Goal: Transaction & Acquisition: Purchase product/service

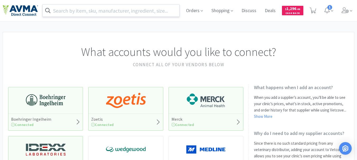
click at [67, 9] on input "text" at bounding box center [110, 10] width 137 height 12
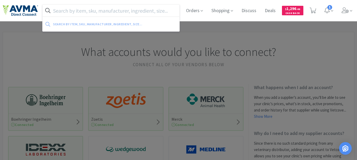
paste input "104567"
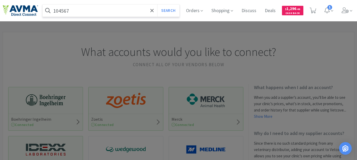
click at [67, 9] on input "104567" at bounding box center [110, 10] width 137 height 12
type input "104567"
click at [157, 4] on button "Search" at bounding box center [168, 10] width 22 height 12
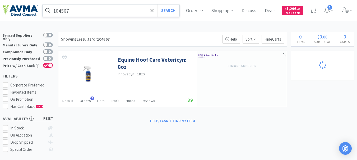
select select "1"
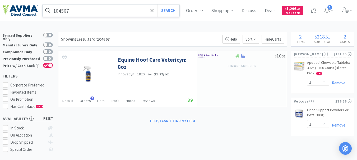
select select "1"
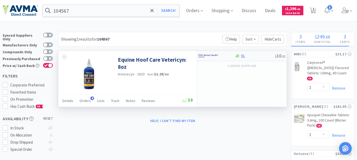
click at [212, 58] on img at bounding box center [208, 56] width 20 height 8
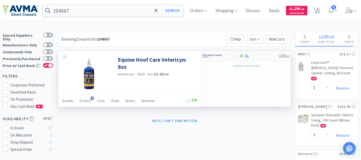
select select "1"
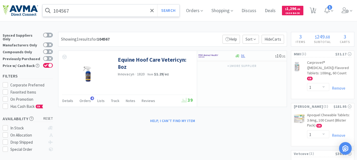
click at [128, 11] on input "104567" at bounding box center [110, 10] width 137 height 12
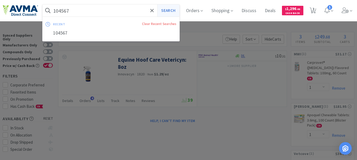
click at [174, 7] on button "Search" at bounding box center [168, 10] width 22 height 12
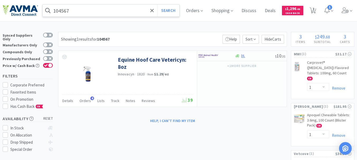
click at [72, 11] on input "104567" at bounding box center [110, 10] width 137 height 12
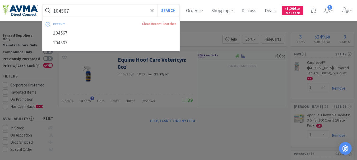
paste input "061031"
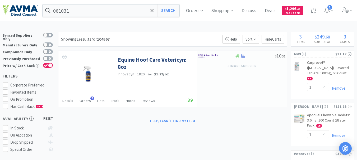
click at [248, 86] on div at bounding box center [178, 80] width 357 height 160
click at [72, 12] on input "061031" at bounding box center [110, 10] width 137 height 12
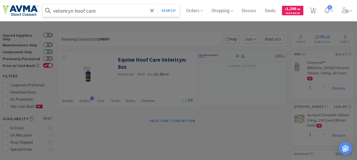
click at [157, 4] on button "Search" at bounding box center [168, 10] width 22 height 12
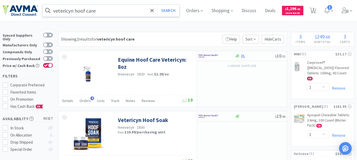
click at [102, 9] on input "vetericyn hoof care" at bounding box center [110, 10] width 137 height 12
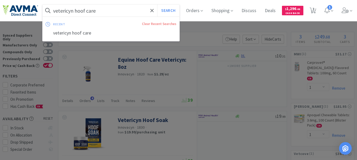
paste input "078347140"
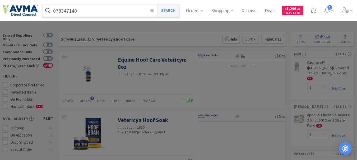
click at [172, 11] on button "Search" at bounding box center [168, 10] width 22 height 12
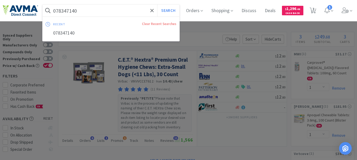
paste input "35283"
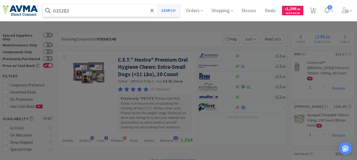
click at [174, 9] on button "Search" at bounding box center [168, 10] width 22 height 12
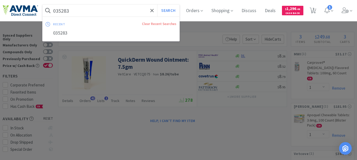
click at [74, 8] on input "035283" at bounding box center [110, 10] width 137 height 12
click at [74, 7] on input "035283" at bounding box center [110, 10] width 137 height 12
paste input "035862"
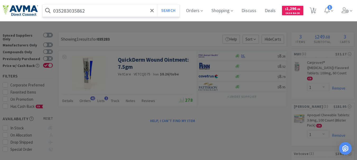
click at [74, 7] on input "035283035862" at bounding box center [110, 10] width 137 height 12
click at [172, 10] on button "Search" at bounding box center [168, 10] width 22 height 12
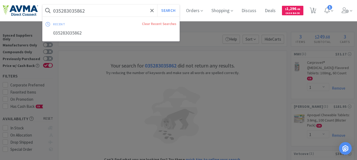
click at [113, 12] on input "035283035862" at bounding box center [110, 10] width 137 height 12
paste input "text"
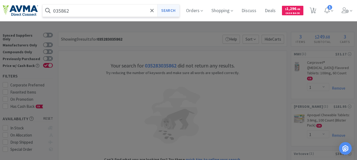
click at [174, 12] on button "Search" at bounding box center [168, 10] width 22 height 12
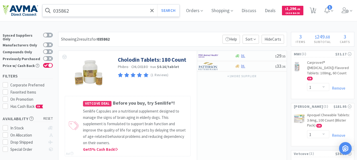
click at [87, 11] on input "035862" at bounding box center [110, 10] width 137 height 12
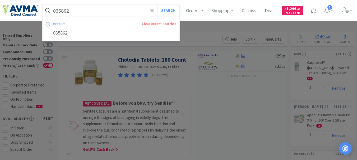
paste input "2663"
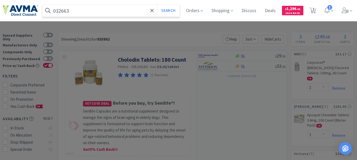
type input "032663"
click at [157, 4] on button "Search" at bounding box center [168, 10] width 22 height 12
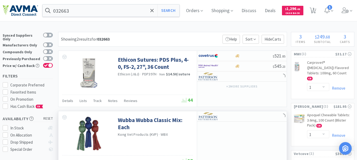
scroll to position [53, 0]
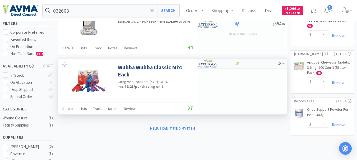
click at [203, 68] on div at bounding box center [212, 63] width 29 height 9
select select "1"
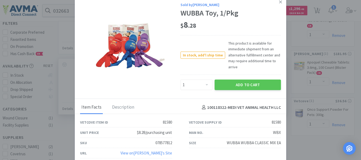
click at [164, 143] on div "078577812" at bounding box center [163, 143] width 17 height 6
copy div "078577812"
click at [279, 1] on icon at bounding box center [280, 2] width 3 height 3
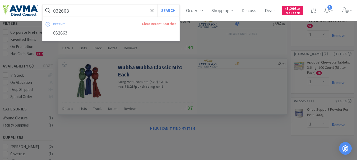
click at [96, 10] on input "032663" at bounding box center [110, 10] width 137 height 12
paste input "78363023"
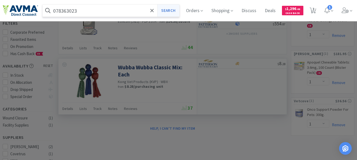
click at [171, 7] on button "Search" at bounding box center [168, 10] width 22 height 12
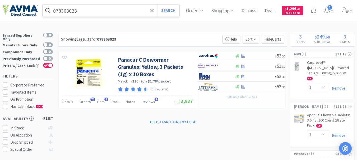
click at [90, 6] on input "078363023" at bounding box center [110, 10] width 137 height 12
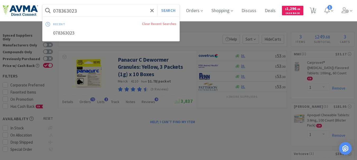
paste input "935558"
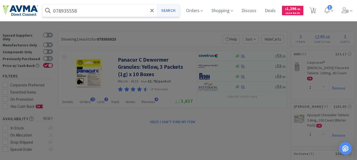
click at [173, 12] on button "Search" at bounding box center [168, 10] width 22 height 12
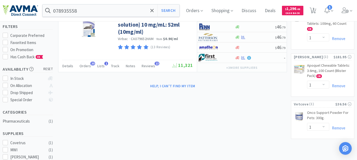
scroll to position [53, 0]
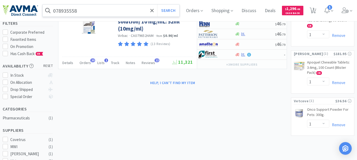
click at [81, 13] on input "078935558" at bounding box center [110, 10] width 137 height 12
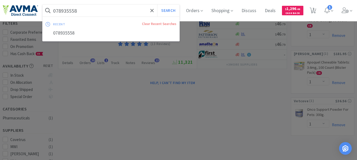
paste input "81931"
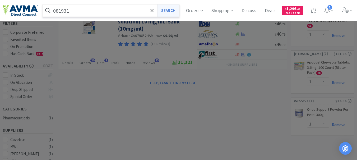
click at [174, 8] on button "Search" at bounding box center [168, 10] width 22 height 12
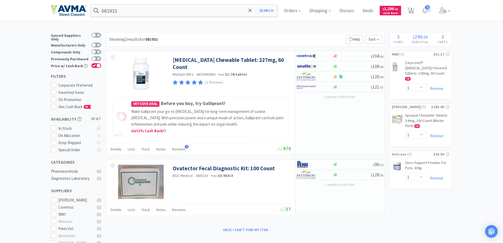
click at [163, 17] on div "081931 Search Orders Shopping Discuss Discuss Deals Deals $ 1,296 . 48 Cash Bac…" at bounding box center [251, 10] width 401 height 21
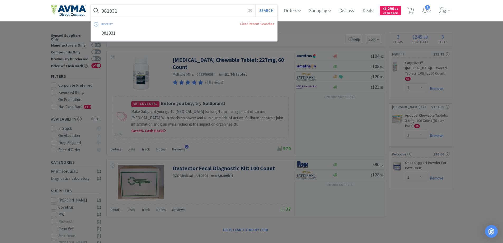
click at [156, 14] on input "081931" at bounding box center [184, 10] width 187 height 12
paste input "PVS275"
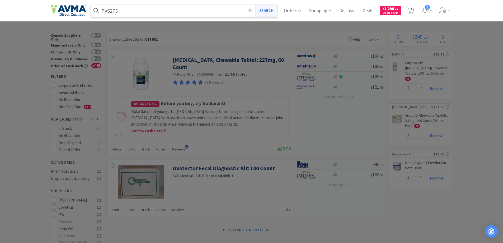
type input "PVS275"
click at [271, 8] on button "Search" at bounding box center [266, 10] width 22 height 12
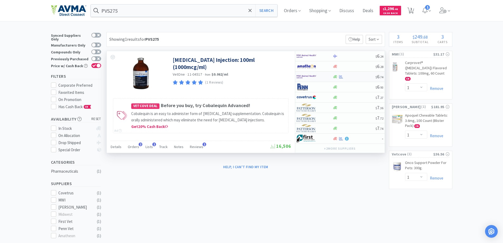
click at [304, 74] on img at bounding box center [306, 77] width 20 height 8
select select "1"
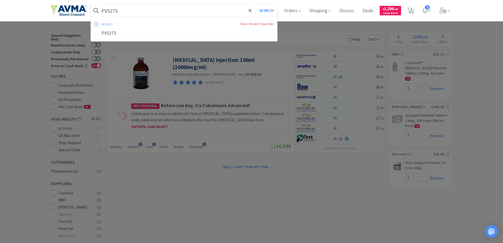
click at [162, 13] on input "PVS275" at bounding box center [184, 10] width 187 height 12
paste input "19"
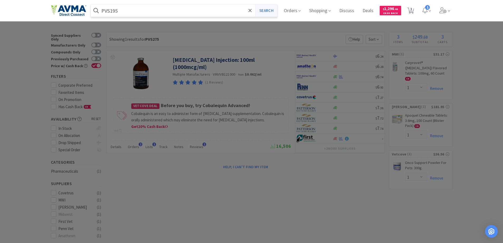
type input "PVS195"
click at [264, 11] on button "Search" at bounding box center [266, 10] width 22 height 12
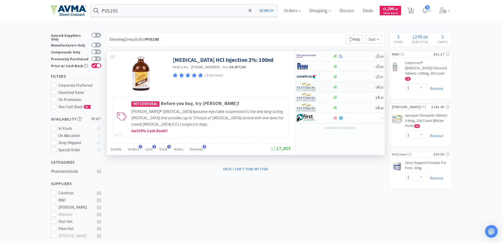
click at [306, 87] on img at bounding box center [306, 87] width 20 height 8
select select "1"
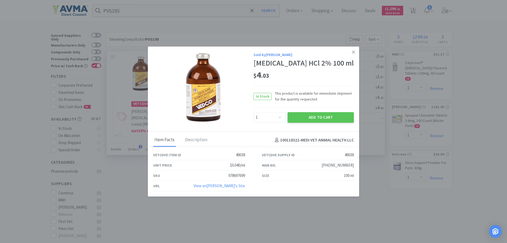
click at [229, 175] on div "078697699" at bounding box center [236, 175] width 17 height 6
copy div "078697699"
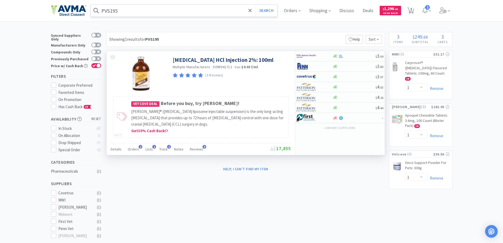
click at [126, 10] on input "PVS195" at bounding box center [184, 10] width 187 height 12
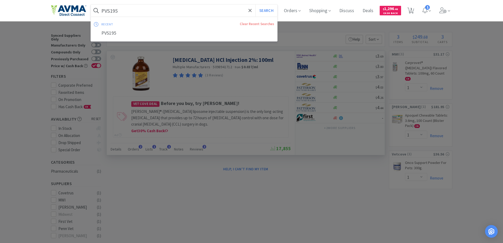
paste input "019650"
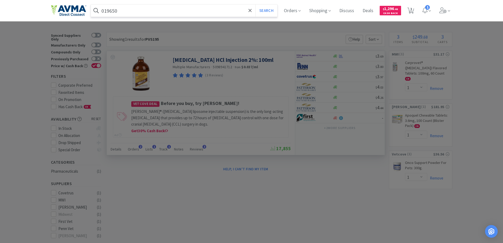
drag, startPoint x: 126, startPoint y: 10, endPoint x: 187, endPoint y: 15, distance: 60.7
click at [185, 15] on input "019650" at bounding box center [184, 10] width 187 height 12
type input "019650"
click at [264, 13] on button "Search" at bounding box center [266, 10] width 22 height 12
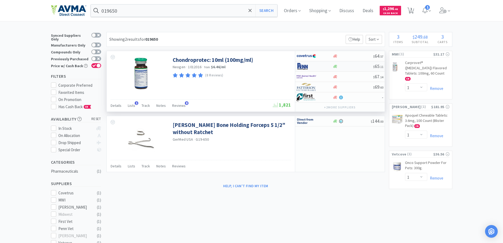
click at [301, 65] on img at bounding box center [306, 66] width 20 height 8
select select "1"
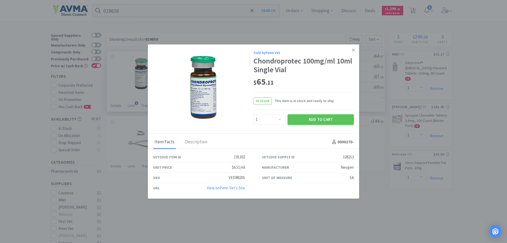
click at [235, 176] on div "VED8820S" at bounding box center [237, 177] width 16 height 6
copy div "VED8820S"
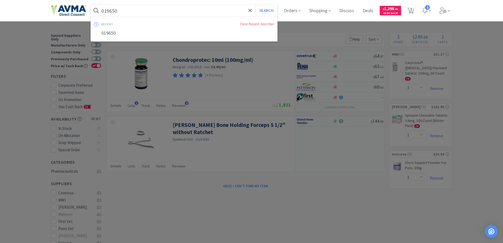
paste input "81931"
type input "081931"
click at [269, 11] on button "Search" at bounding box center [266, 10] width 22 height 12
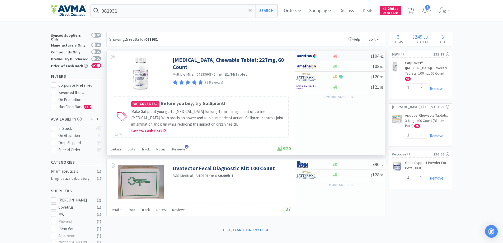
click at [308, 54] on img at bounding box center [306, 56] width 20 height 8
select select "1"
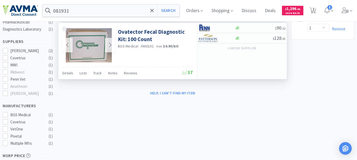
scroll to position [158, 0]
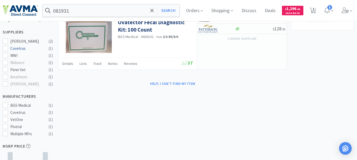
click at [17, 45] on div "Covetrus" at bounding box center [26, 48] width 33 height 6
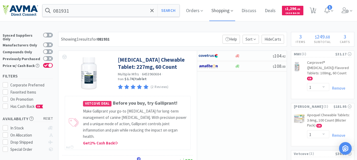
click at [229, 10] on span "Shopping" at bounding box center [222, 10] width 26 height 21
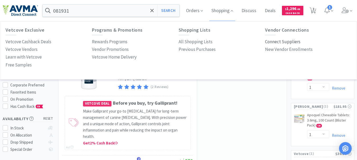
click at [281, 41] on p "Connect Suppliers" at bounding box center [282, 41] width 35 height 7
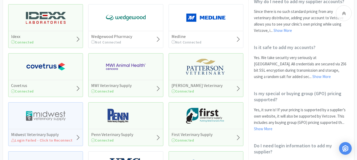
scroll to position [158, 0]
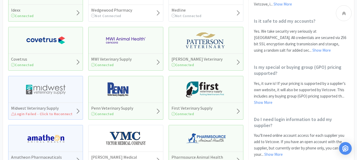
click at [70, 60] on div "Covetrus Connected" at bounding box center [45, 62] width 74 height 17
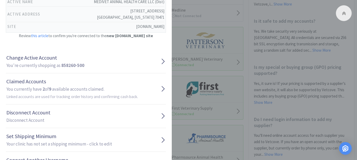
scroll to position [79, 0]
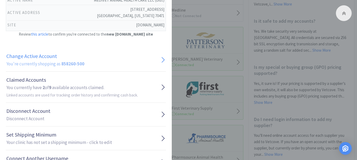
click at [160, 58] on icon at bounding box center [162, 60] width 5 height 8
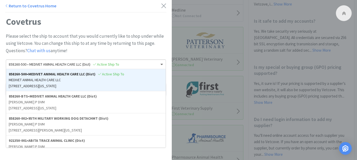
click at [160, 64] on span at bounding box center [161, 65] width 3 height 2
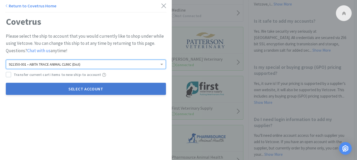
click at [91, 90] on button "Select Account" at bounding box center [86, 89] width 160 height 12
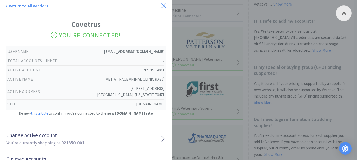
click at [161, 4] on icon at bounding box center [163, 5] width 4 height 4
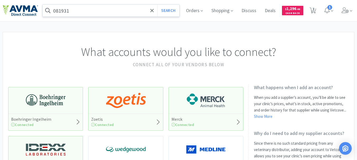
click at [117, 12] on input "081931" at bounding box center [110, 10] width 137 height 12
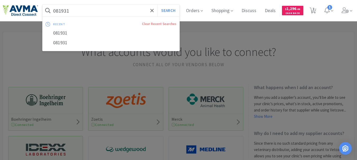
paste input "57086"
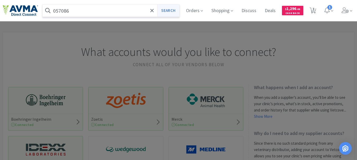
type input "057086"
click at [169, 9] on button "Search" at bounding box center [168, 10] width 22 height 12
select select "1"
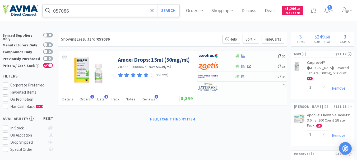
click at [92, 13] on input "057086" at bounding box center [110, 10] width 137 height 12
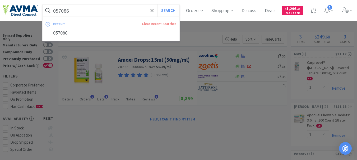
paste input "3229"
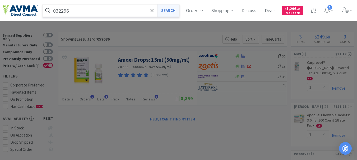
click at [172, 11] on button "Search" at bounding box center [168, 10] width 22 height 12
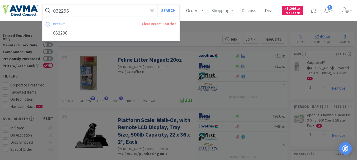
click at [98, 10] on input "032296" at bounding box center [110, 10] width 137 height 12
paste input "80947"
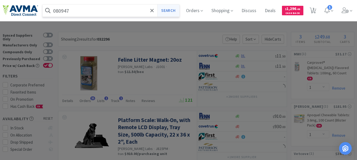
click at [172, 9] on button "Search" at bounding box center [168, 10] width 22 height 12
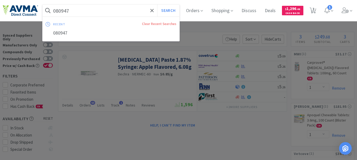
click at [113, 10] on input "080947" at bounding box center [110, 10] width 137 height 12
paste input "1931"
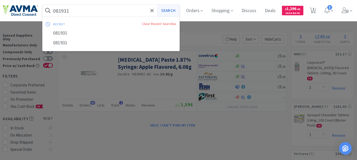
click at [173, 8] on button "Search" at bounding box center [168, 10] width 22 height 12
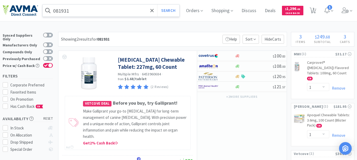
click at [80, 14] on input "081931" at bounding box center [110, 10] width 137 height 12
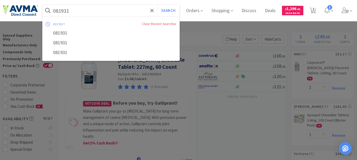
paste input "125167"
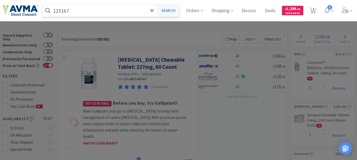
click at [167, 9] on button "Search" at bounding box center [168, 10] width 22 height 12
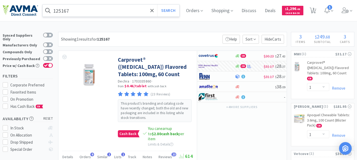
click at [101, 13] on input "125167" at bounding box center [110, 10] width 137 height 12
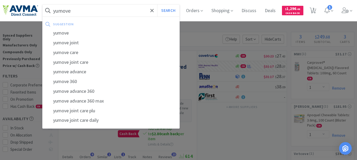
click at [157, 4] on button "Search" at bounding box center [168, 10] width 22 height 12
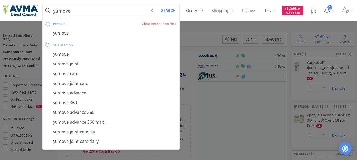
click at [74, 14] on input "yumove" at bounding box center [110, 10] width 137 height 12
paste input "123059"
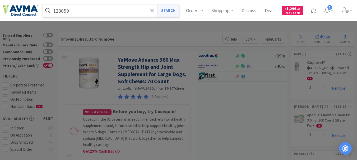
click at [171, 11] on button "Search" at bounding box center [168, 10] width 22 height 12
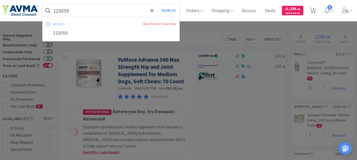
click at [108, 12] on input "123059" at bounding box center [110, 10] width 137 height 12
paste input "8"
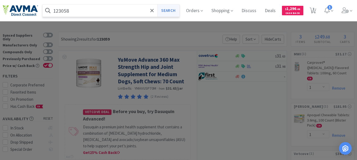
type input "123058"
click at [169, 10] on button "Search" at bounding box center [168, 10] width 22 height 12
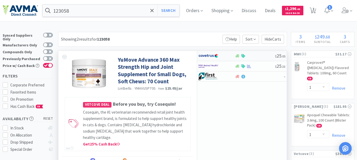
click at [205, 58] on img at bounding box center [208, 56] width 20 height 8
select select "1"
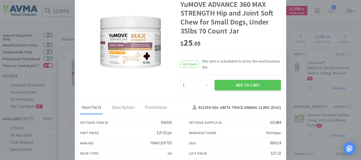
click at [271, 143] on div "083024" at bounding box center [274, 143] width 11 height 6
copy div "083024"
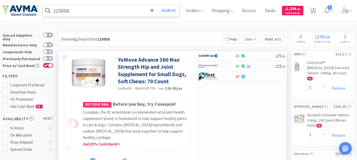
click at [101, 13] on input "123058" at bounding box center [110, 10] width 137 height 12
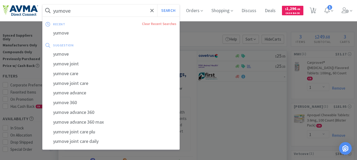
type input "yumove"
click at [157, 4] on button "Search" at bounding box center [168, 10] width 22 height 12
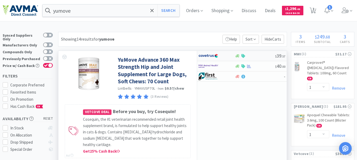
click at [210, 55] on img at bounding box center [208, 56] width 20 height 8
select select "1"
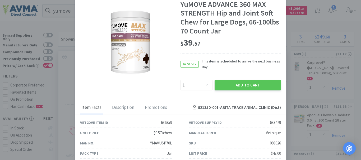
click at [269, 143] on div "083026" at bounding box center [274, 143] width 11 height 6
copy div "083026"
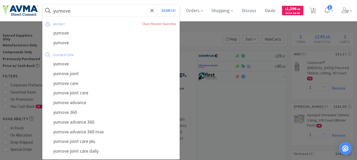
click at [108, 11] on input "yumove" at bounding box center [110, 10] width 137 height 12
paste input "083024"
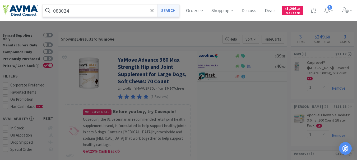
click at [173, 9] on button "Search" at bounding box center [168, 10] width 22 height 12
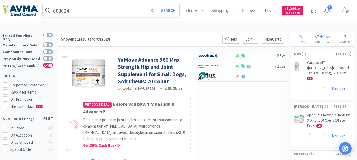
click at [97, 9] on input "083024" at bounding box center [110, 10] width 137 height 12
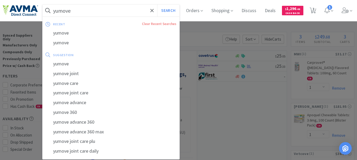
type input "yumove"
click at [157, 4] on button "Search" at bounding box center [168, 10] width 22 height 12
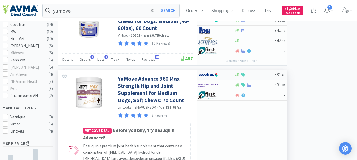
scroll to position [185, 0]
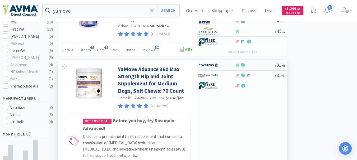
click at [208, 65] on img at bounding box center [208, 65] width 20 height 8
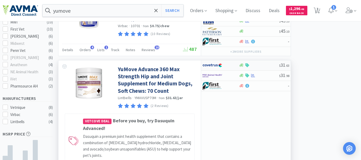
select select "1"
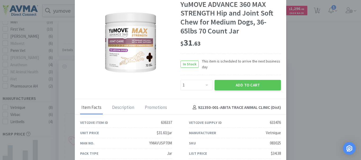
click at [269, 144] on div "083025" at bounding box center [274, 143] width 11 height 6
copy div "083025"
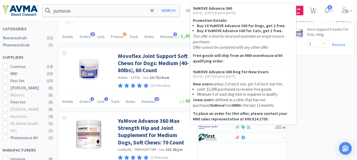
scroll to position [132, 0]
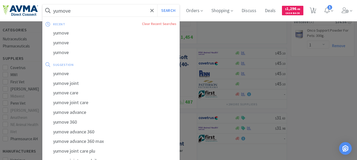
click at [85, 13] on input "yumove" at bounding box center [110, 10] width 137 height 12
paste input "004357"
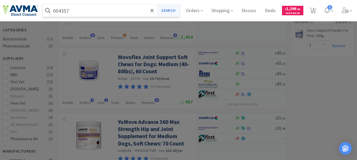
click at [172, 12] on button "Search" at bounding box center [168, 10] width 22 height 12
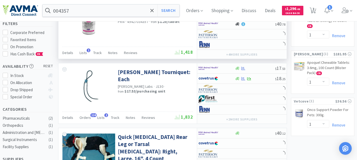
scroll to position [53, 0]
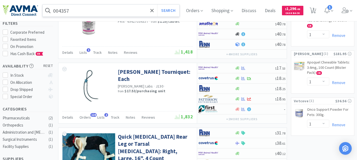
click at [114, 11] on input "004357" at bounding box center [110, 10] width 137 height 12
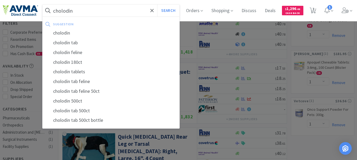
click at [157, 4] on button "Search" at bounding box center [168, 10] width 22 height 12
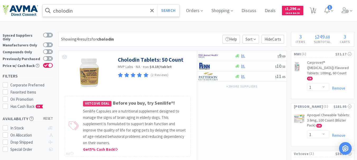
click at [133, 16] on input "cholodin" at bounding box center [110, 10] width 137 height 12
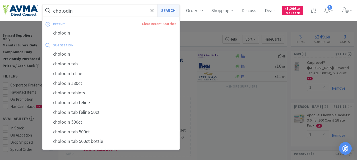
paste input "124135"
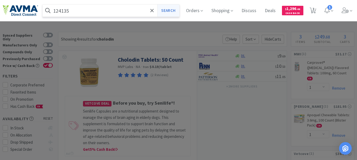
click at [179, 9] on button "Search" at bounding box center [168, 10] width 22 height 12
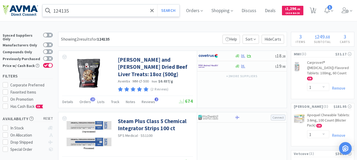
click at [110, 15] on input "124135" at bounding box center [110, 10] width 137 height 12
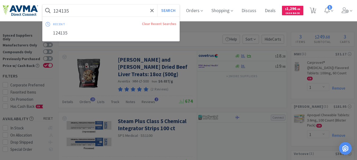
paste input "4"
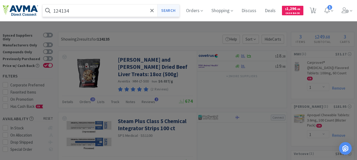
click at [170, 8] on button "Search" at bounding box center [168, 10] width 22 height 12
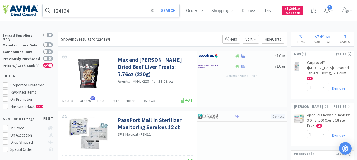
click at [81, 11] on input "124134" at bounding box center [110, 10] width 137 height 12
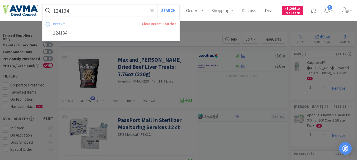
paste input "010956"
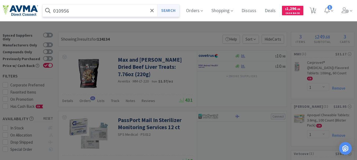
click at [167, 8] on button "Search" at bounding box center [168, 10] width 22 height 12
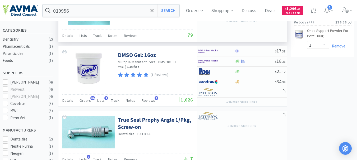
scroll to position [132, 0]
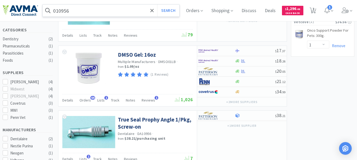
click at [125, 10] on input "010956" at bounding box center [110, 10] width 137 height 12
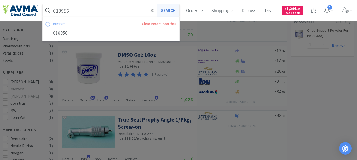
click at [173, 7] on button "Search" at bounding box center [168, 10] width 22 height 12
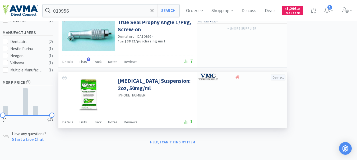
scroll to position [232, 0]
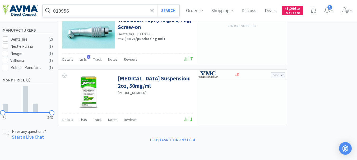
click at [64, 9] on input "010956" at bounding box center [110, 10] width 137 height 12
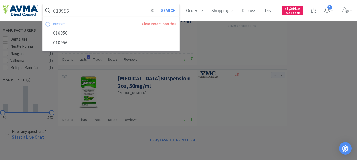
paste input "33058"
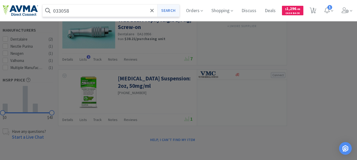
click at [177, 9] on button "Search" at bounding box center [168, 10] width 22 height 12
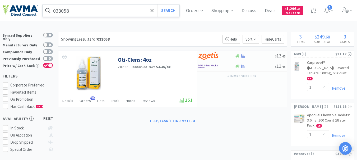
click at [86, 15] on input "033058" at bounding box center [110, 10] width 137 height 12
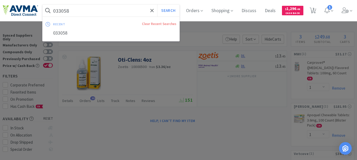
paste input "5283"
click at [178, 10] on button "Search" at bounding box center [168, 10] width 22 height 12
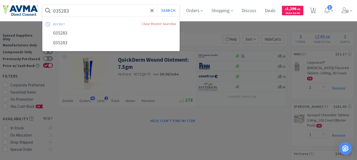
click at [87, 13] on input "035283" at bounding box center [110, 10] width 137 height 12
paste input "61031"
drag, startPoint x: 87, startPoint y: 12, endPoint x: 127, endPoint y: 5, distance: 40.2
click at [111, 5] on input "061031" at bounding box center [110, 10] width 137 height 12
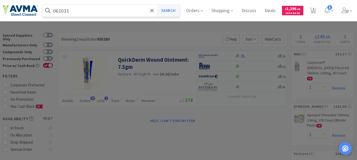
click at [167, 8] on button "Search" at bounding box center [168, 10] width 22 height 12
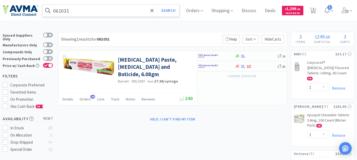
click at [65, 12] on input "061031" at bounding box center [110, 10] width 137 height 12
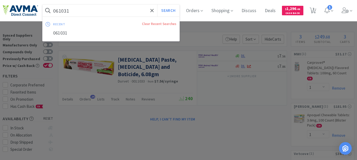
paste input "31600"
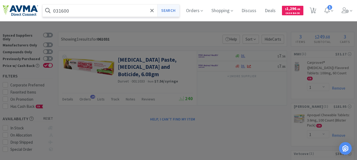
click at [165, 7] on button "Search" at bounding box center [168, 10] width 22 height 12
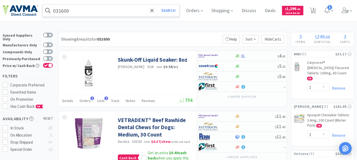
click at [73, 11] on input "031600" at bounding box center [110, 10] width 137 height 12
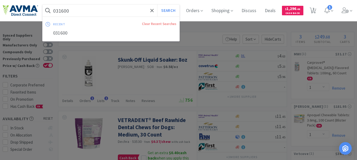
paste input "1927"
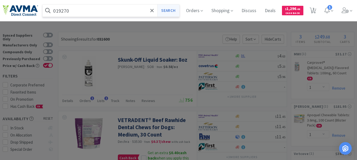
click at [169, 10] on button "Search" at bounding box center [168, 10] width 22 height 12
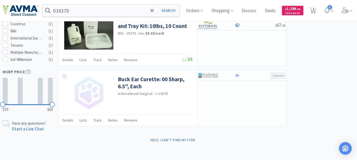
scroll to position [262, 0]
click at [113, 14] on input "019270" at bounding box center [110, 10] width 137 height 12
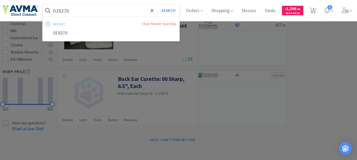
paste input "6214"
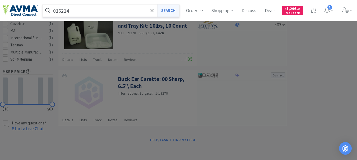
type input "016214"
click at [172, 9] on button "Search" at bounding box center [168, 10] width 22 height 12
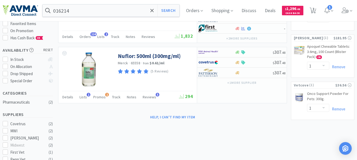
scroll to position [79, 0]
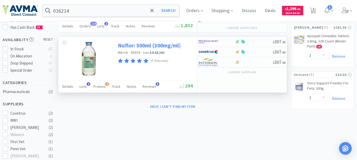
click at [157, 43] on link "Nuflor: 500ml (300mg/ml)" at bounding box center [149, 45] width 63 height 7
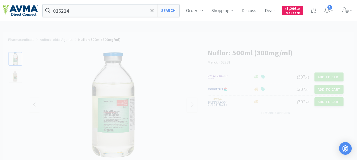
select select "81137"
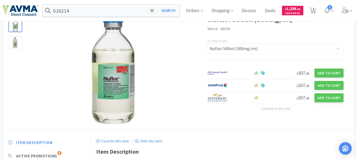
scroll to position [3, 0]
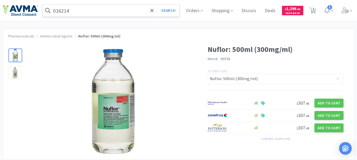
click at [122, 11] on input "016214" at bounding box center [110, 10] width 137 height 12
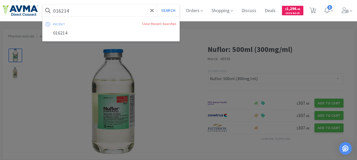
paste input "32758"
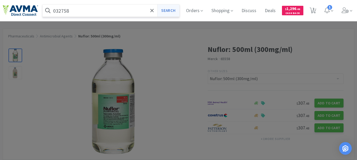
type input "032758"
click at [174, 10] on button "Search" at bounding box center [168, 10] width 22 height 12
select select "1"
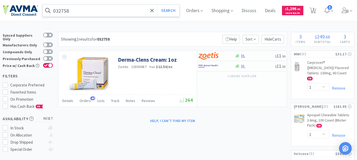
click at [82, 11] on input "032758" at bounding box center [110, 10] width 137 height 12
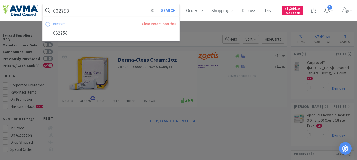
paste input "05592"
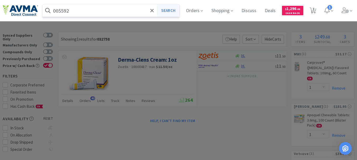
click at [169, 11] on button "Search" at bounding box center [168, 10] width 22 height 12
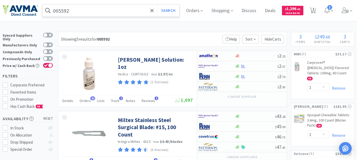
click at [72, 12] on input "005592" at bounding box center [110, 10] width 137 height 12
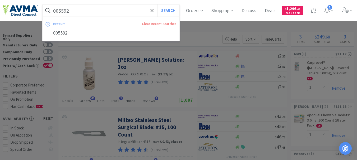
click at [86, 9] on input "005592" at bounding box center [110, 10] width 137 height 12
drag, startPoint x: 86, startPoint y: 9, endPoint x: 49, endPoint y: 11, distance: 37.0
click at [49, 11] on form "005592 Search" at bounding box center [110, 10] width 137 height 12
paste input "114635"
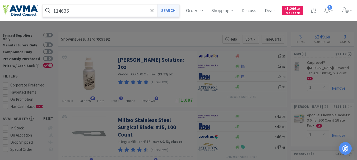
type input "114635"
click at [169, 12] on button "Search" at bounding box center [168, 10] width 22 height 12
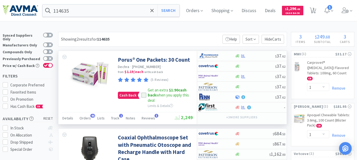
click at [144, 95] on icon at bounding box center [144, 96] width 4 height 4
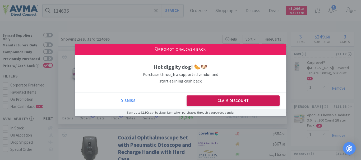
click at [251, 101] on button "Claim Discount" at bounding box center [232, 101] width 93 height 11
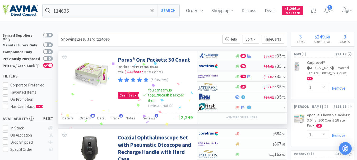
click at [209, 67] on img at bounding box center [208, 66] width 20 height 8
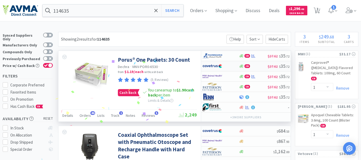
select select "1"
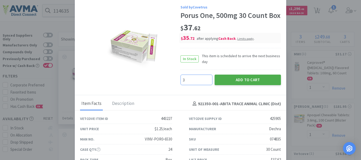
type input "3"
click at [247, 85] on button "Add to Cart" at bounding box center [247, 80] width 66 height 11
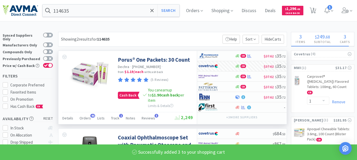
select select "3"
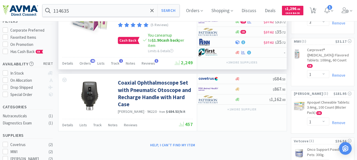
scroll to position [53, 0]
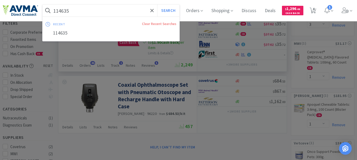
click at [73, 9] on input "114635" at bounding box center [110, 10] width 137 height 12
paste input "2147"
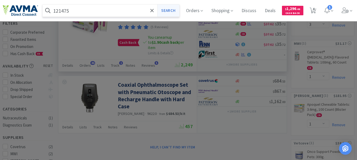
click at [173, 12] on button "Search" at bounding box center [168, 10] width 22 height 12
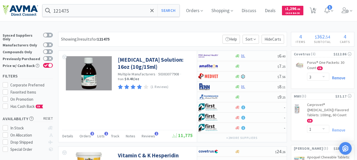
click at [335, 77] on link "Remove" at bounding box center [337, 77] width 16 height 5
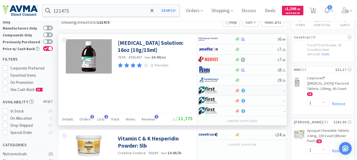
scroll to position [26, 0]
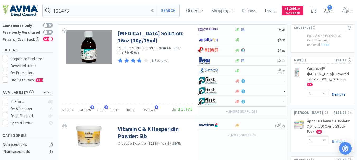
click at [337, 92] on link "Remove" at bounding box center [337, 94] width 16 height 5
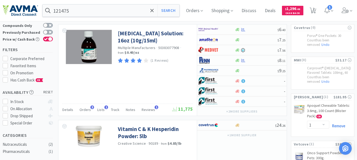
click at [338, 124] on link "Remove" at bounding box center [337, 126] width 16 height 5
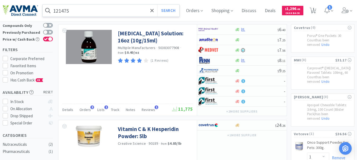
click at [99, 13] on input "121475" at bounding box center [110, 10] width 137 height 12
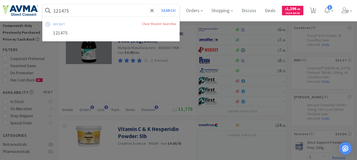
paste input "VED1081"
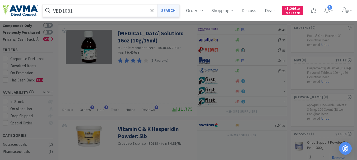
type input "VED1081"
click at [172, 12] on button "Search" at bounding box center [168, 10] width 22 height 12
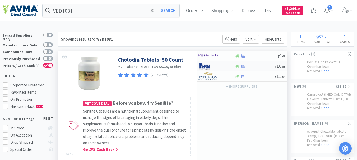
click at [205, 65] on img at bounding box center [208, 66] width 20 height 8
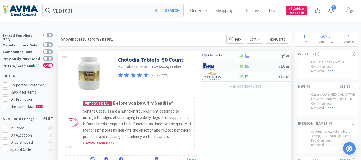
select select "1"
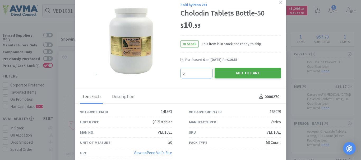
type input "5"
click at [237, 72] on button "Add to Cart" at bounding box center [247, 73] width 66 height 11
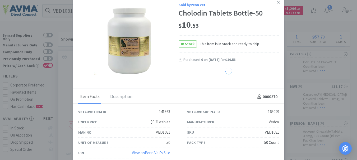
select select "5"
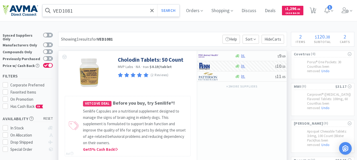
click at [96, 14] on input "VED1081" at bounding box center [110, 10] width 137 height 12
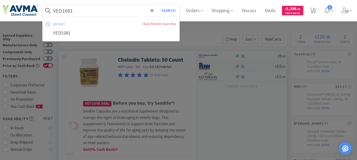
paste input "JORJ1001"
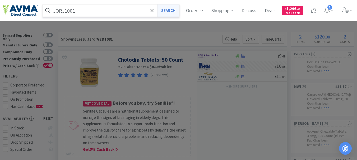
type input "JORJ1001"
click at [176, 10] on button "Search" at bounding box center [168, 10] width 22 height 12
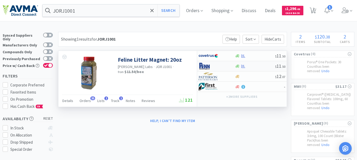
click at [205, 66] on img at bounding box center [208, 66] width 20 height 8
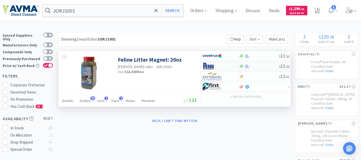
select select "1"
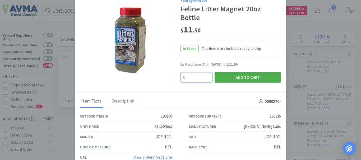
type input "3"
click at [234, 72] on button "Add to Cart" at bounding box center [247, 77] width 66 height 11
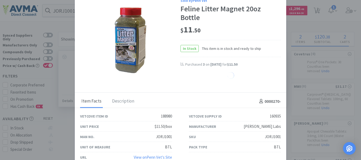
select select "3"
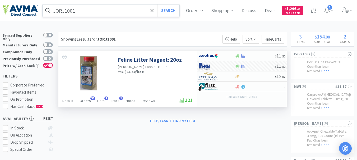
click at [115, 12] on input "JORJ1001" at bounding box center [110, 10] width 137 height 12
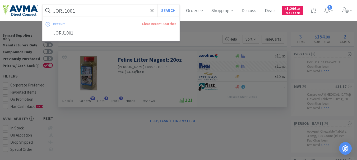
paste input "PT210060"
drag, startPoint x: 185, startPoint y: 10, endPoint x: 190, endPoint y: 10, distance: 4.8
click at [190, 10] on div "PT210060 Search recent Clear Recent Searches JORJ1001 Orders Shopping Discuss D…" at bounding box center [178, 10] width 351 height 21
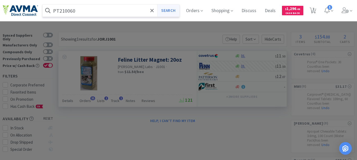
type input "PT210060"
click at [177, 9] on button "Search" at bounding box center [168, 10] width 22 height 12
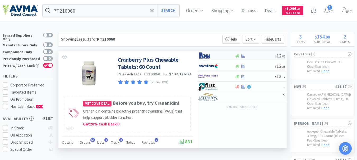
click at [204, 55] on img at bounding box center [208, 56] width 20 height 8
select select "1"
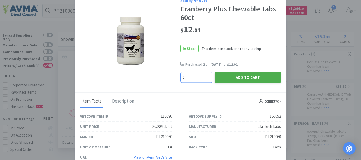
type input "2"
click at [237, 77] on button "Add to Cart" at bounding box center [247, 77] width 66 height 11
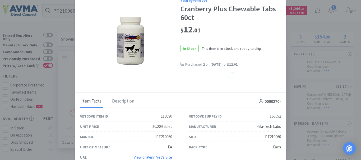
select select "2"
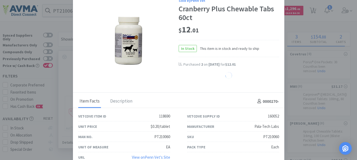
select select "3"
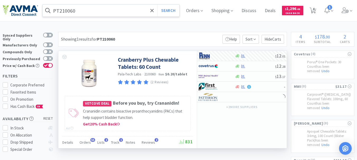
click at [67, 9] on input "PT210060" at bounding box center [110, 10] width 137 height 12
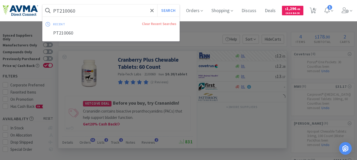
paste input "OPX425"
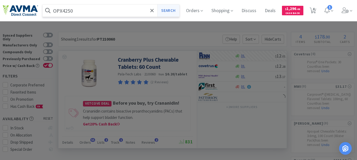
type input "OPX4250"
click at [171, 10] on button "Search" at bounding box center [168, 10] width 22 height 12
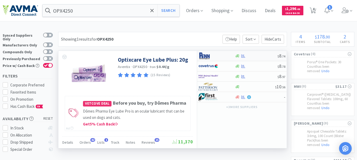
click at [206, 56] on img at bounding box center [208, 56] width 20 height 8
select select "1"
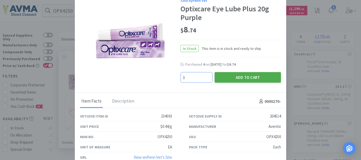
type input "3"
click at [242, 78] on button "Add to Cart" at bounding box center [247, 77] width 66 height 11
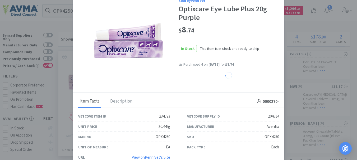
select select "3"
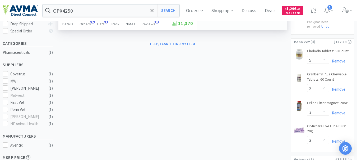
scroll to position [106, 0]
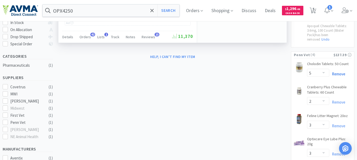
click at [338, 72] on link "Remove" at bounding box center [337, 74] width 16 height 5
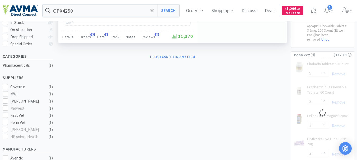
select select "3"
select select "2"
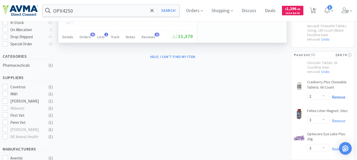
click at [338, 95] on link "Remove" at bounding box center [337, 97] width 16 height 5
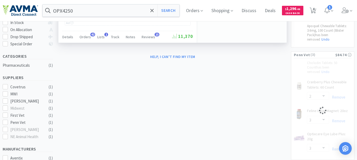
select select "3"
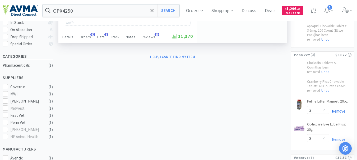
click at [339, 109] on link "Remove" at bounding box center [337, 111] width 16 height 5
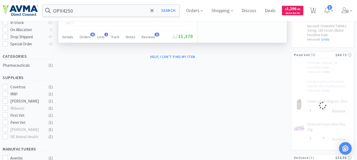
select select "3"
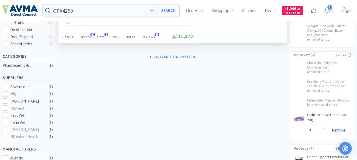
click at [337, 128] on link "Remove" at bounding box center [337, 130] width 16 height 5
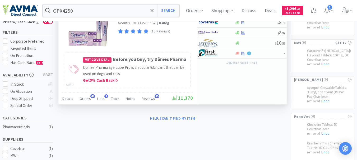
scroll to position [0, 0]
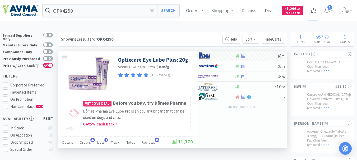
click at [314, 11] on span "1" at bounding box center [313, 8] width 2 height 21
select select "1"
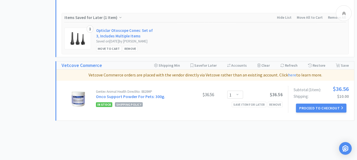
scroll to position [554, 0]
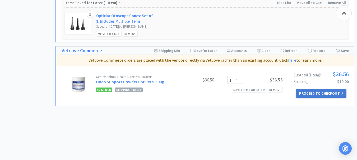
click at [327, 98] on button "Proceed to Checkout" at bounding box center [321, 93] width 50 height 9
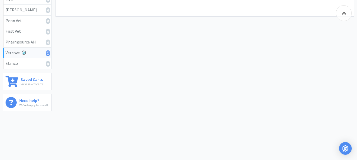
scroll to position [140, 0]
select select "2009"
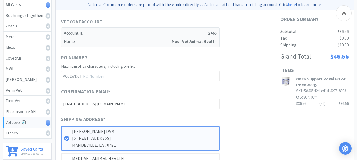
scroll to position [79, 0]
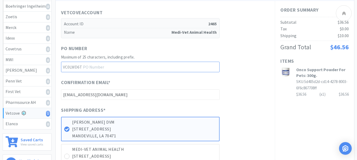
click at [124, 66] on input "text" at bounding box center [140, 67] width 158 height 11
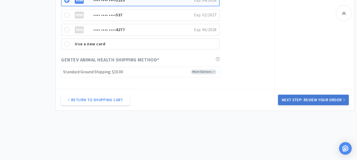
scroll to position [345, 0]
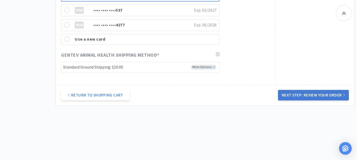
type input "52252"
click at [315, 94] on button "Next Step: Review Your Order" at bounding box center [313, 95] width 71 height 11
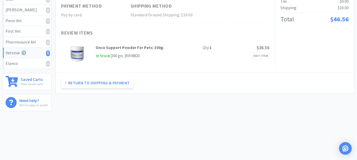
scroll to position [0, 0]
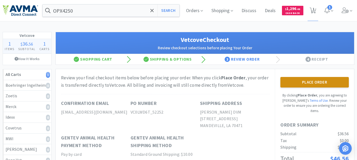
click at [328, 84] on button "Place Order" at bounding box center [314, 82] width 68 height 11
